Goal: Transaction & Acquisition: Book appointment/travel/reservation

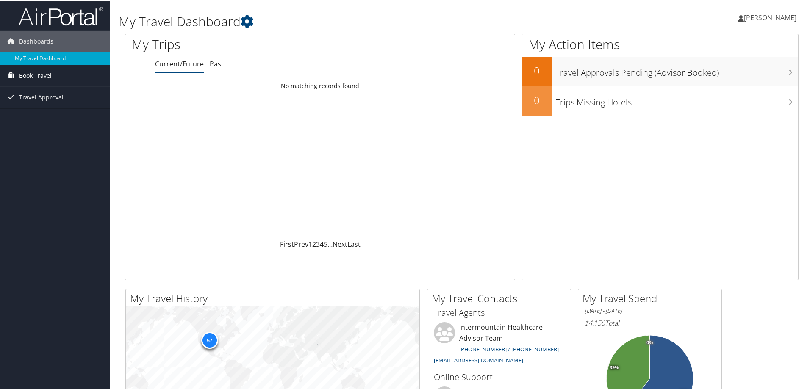
click at [49, 75] on span "Book Travel" at bounding box center [35, 74] width 33 height 21
click at [59, 101] on link "Book/Manage Online Trips" at bounding box center [55, 104] width 110 height 13
